Goal: Navigation & Orientation: Find specific page/section

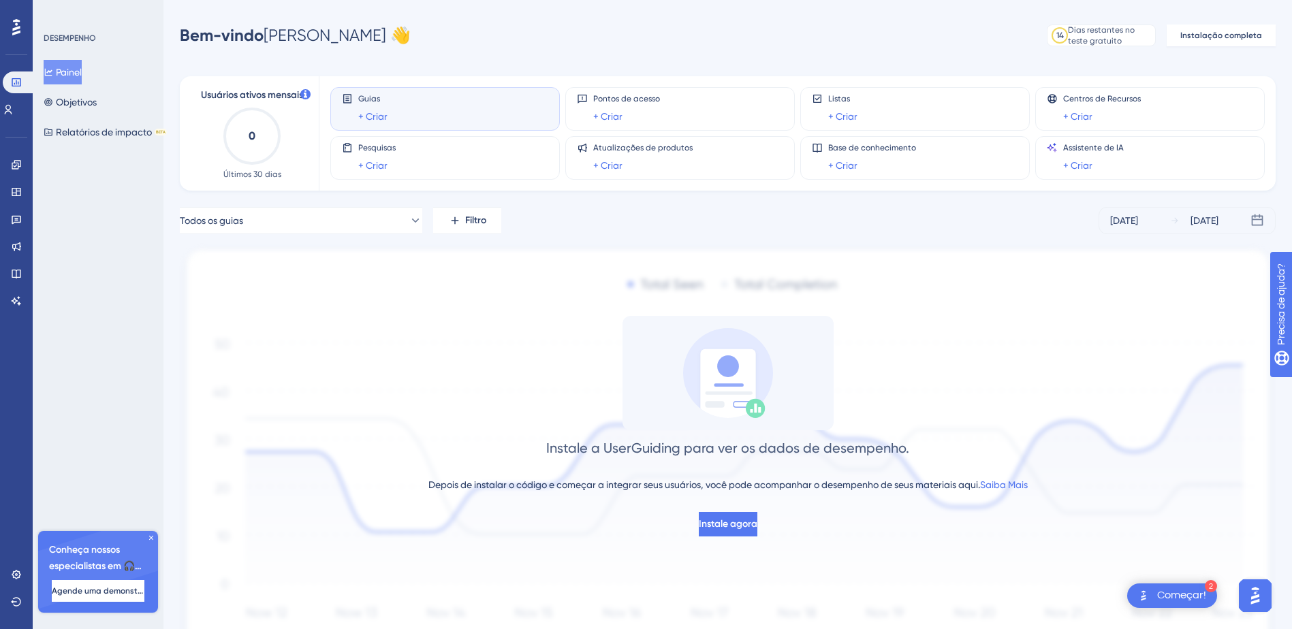
click at [18, 25] on icon at bounding box center [16, 27] width 8 height 16
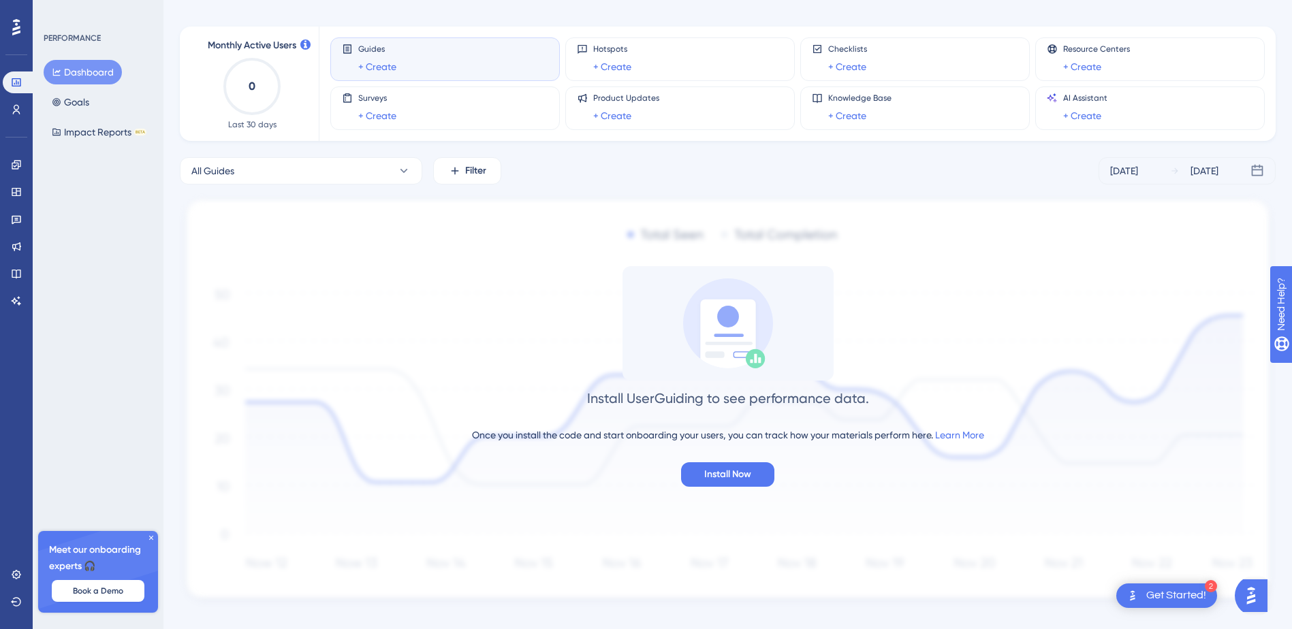
scroll to position [71, 0]
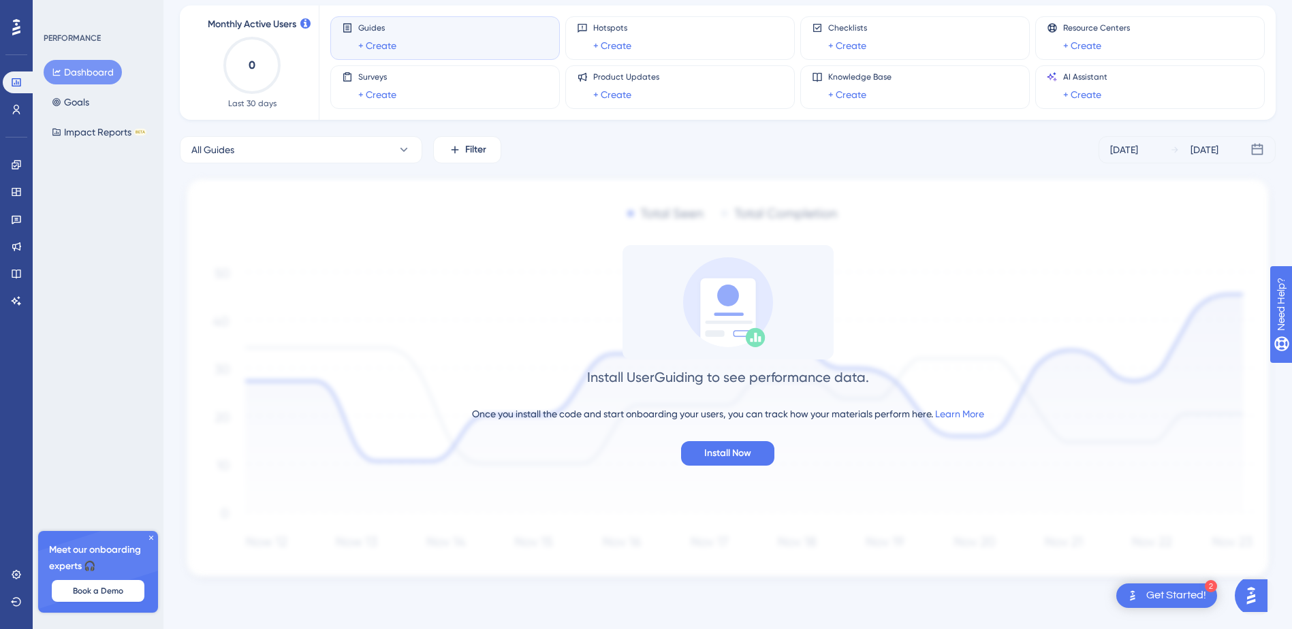
click at [1163, 596] on div "Get Started!" at bounding box center [1176, 595] width 60 height 15
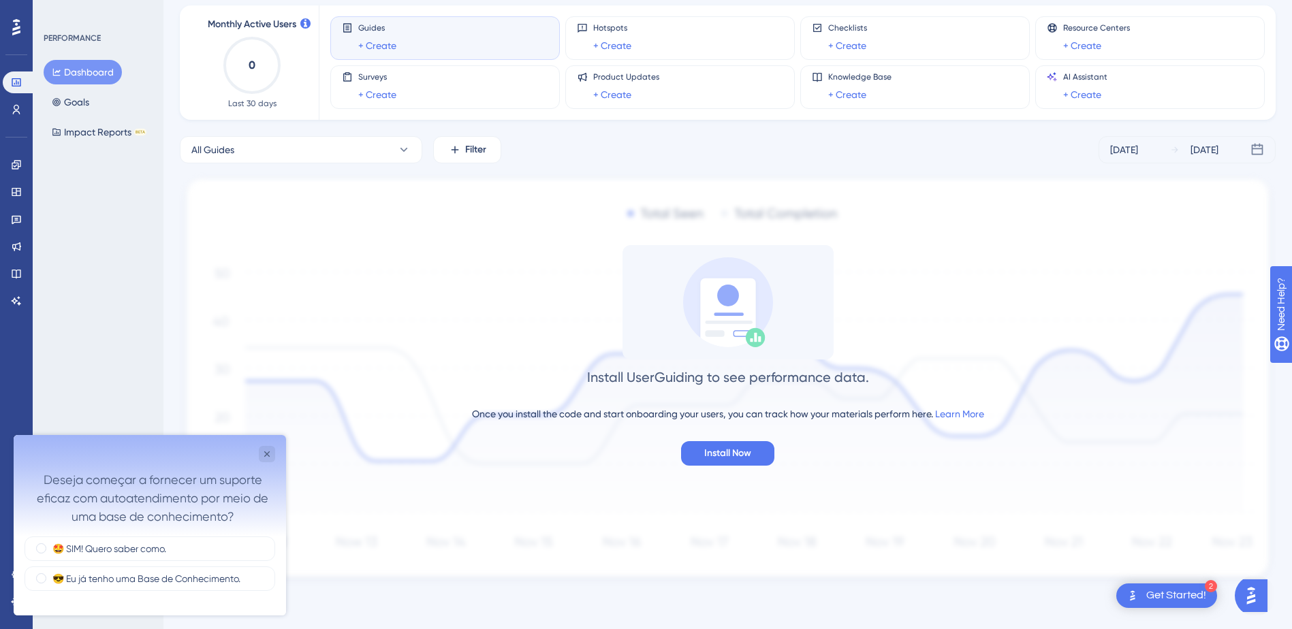
scroll to position [0, 0]
click at [264, 450] on icon "Close survey" at bounding box center [267, 454] width 11 height 11
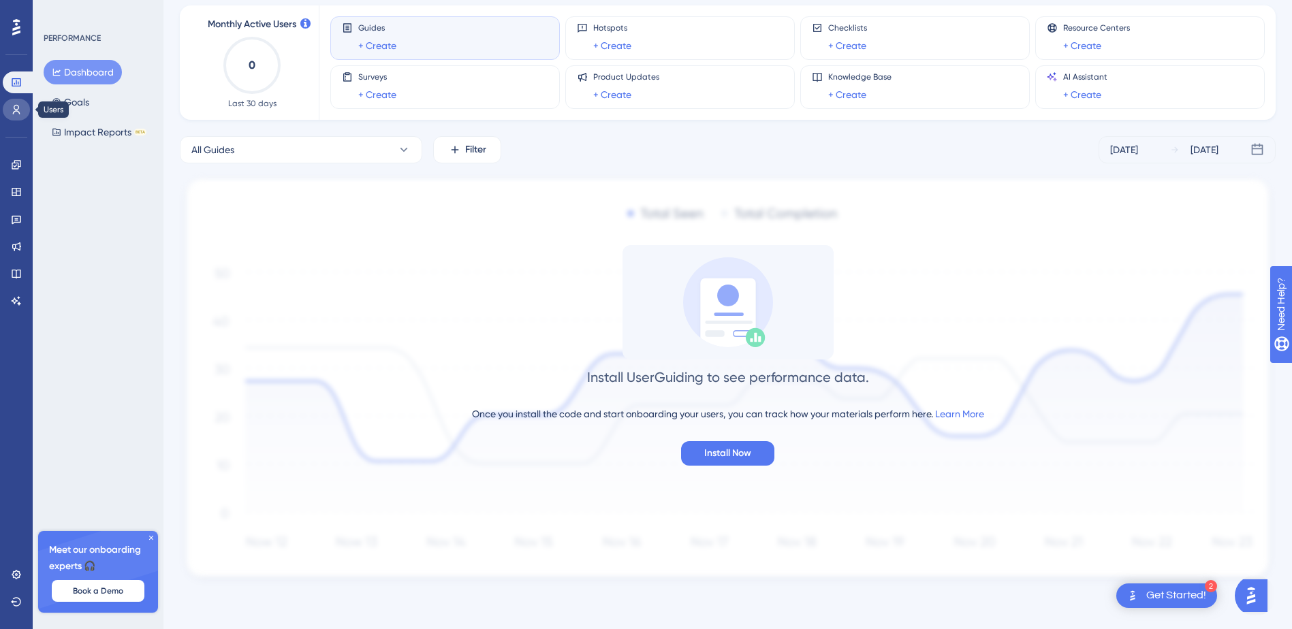
click at [20, 110] on icon at bounding box center [16, 109] width 11 height 11
